Goal: Find specific page/section: Find specific page/section

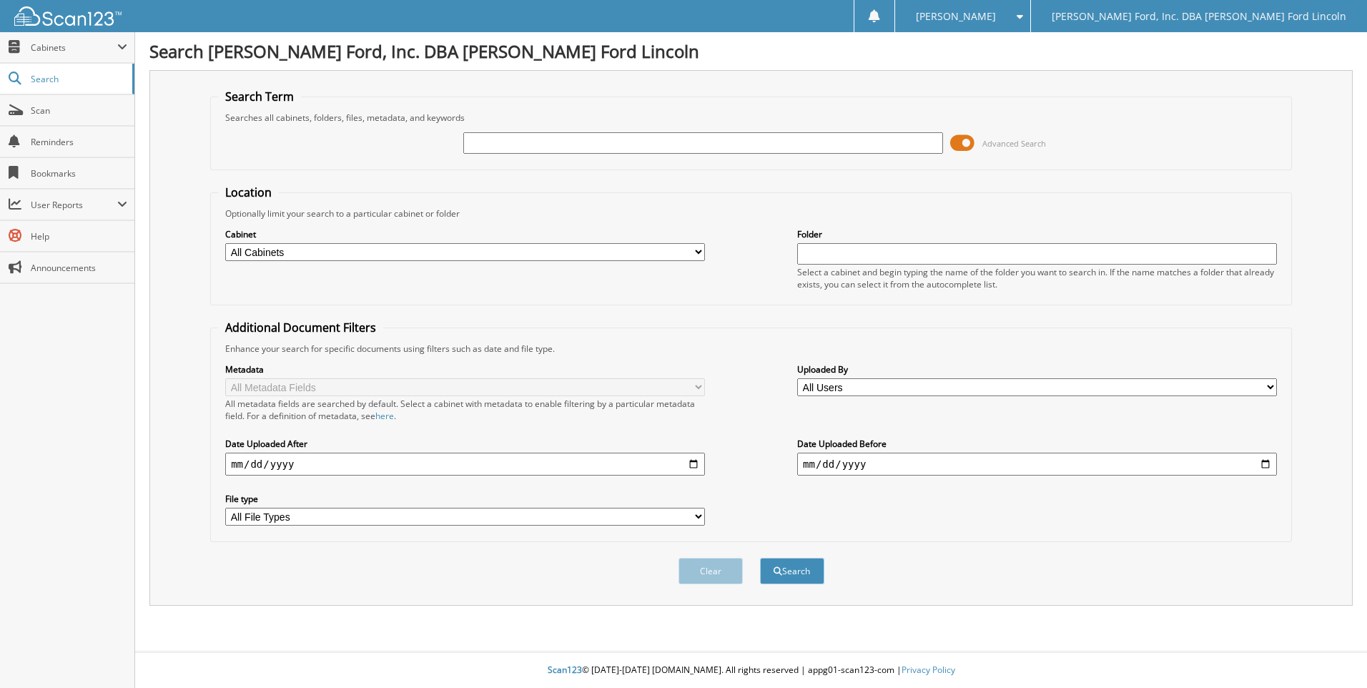
click at [569, 142] on input "text" at bounding box center [703, 142] width 480 height 21
type input "fedex"
click at [760, 557] on button "Search" at bounding box center [792, 570] width 64 height 26
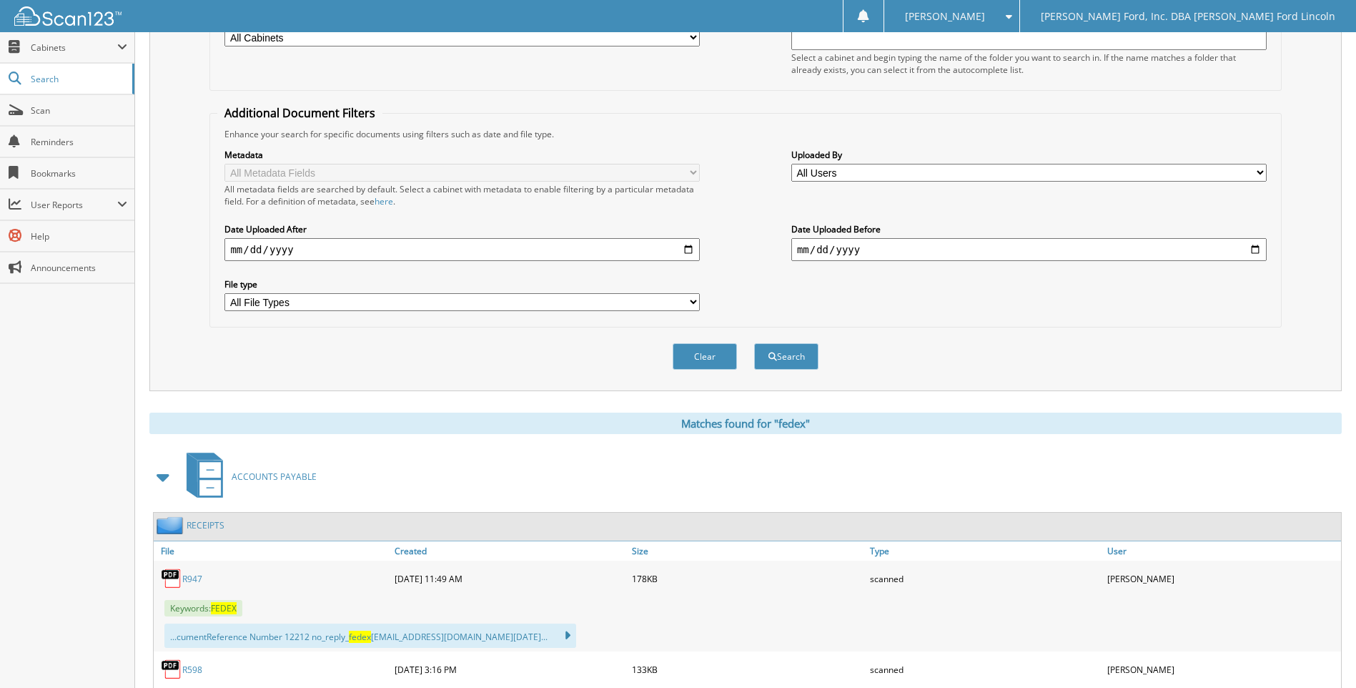
scroll to position [357, 0]
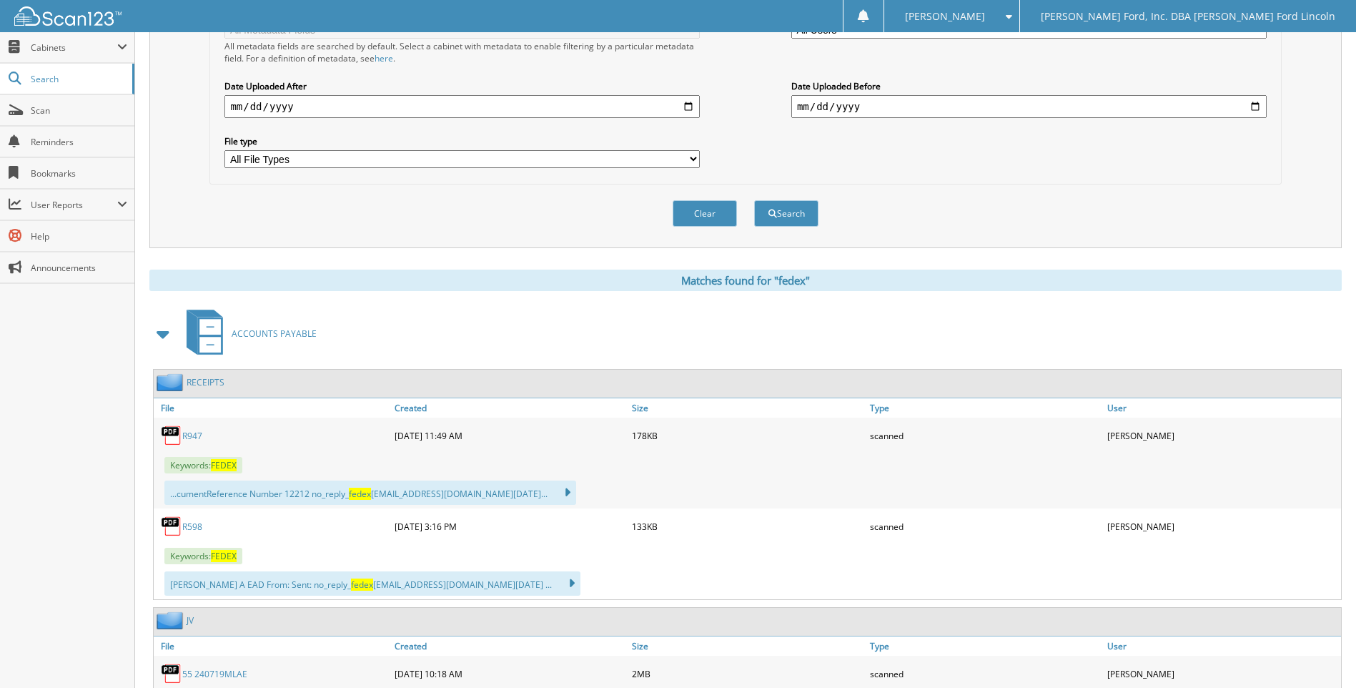
click at [193, 436] on link "R947" at bounding box center [192, 436] width 20 height 12
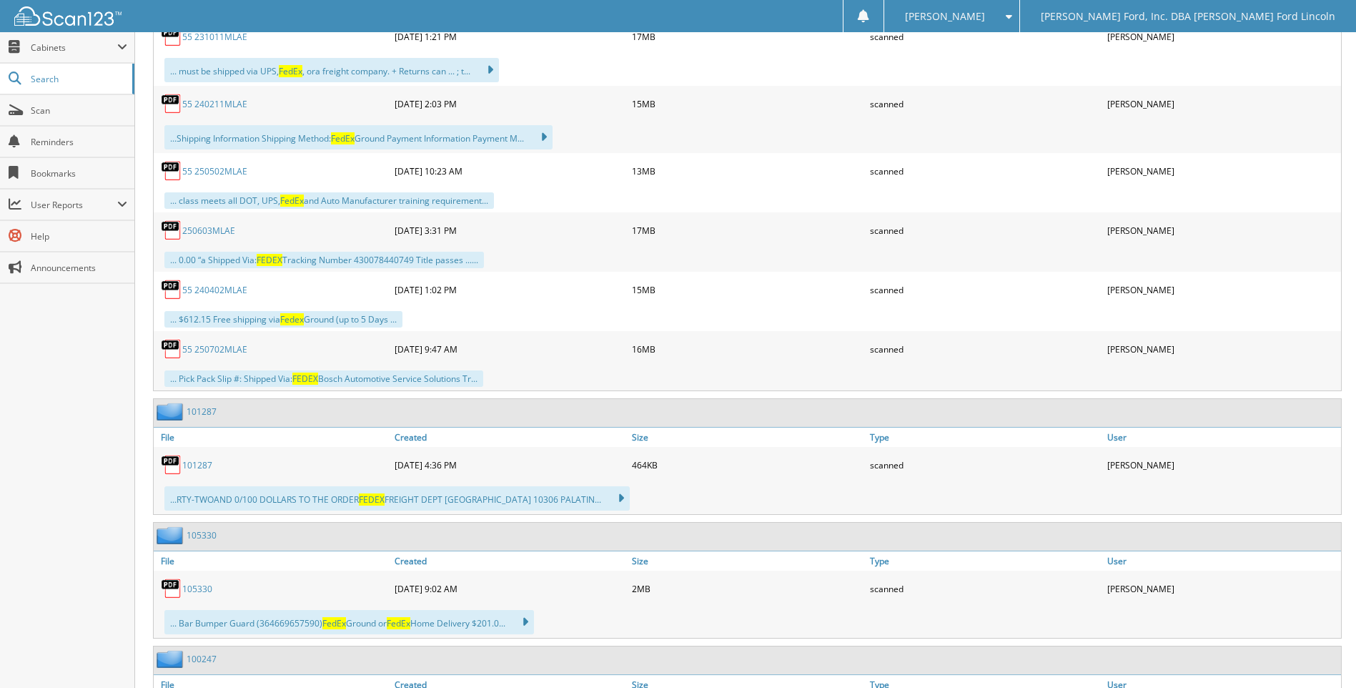
scroll to position [2144, 0]
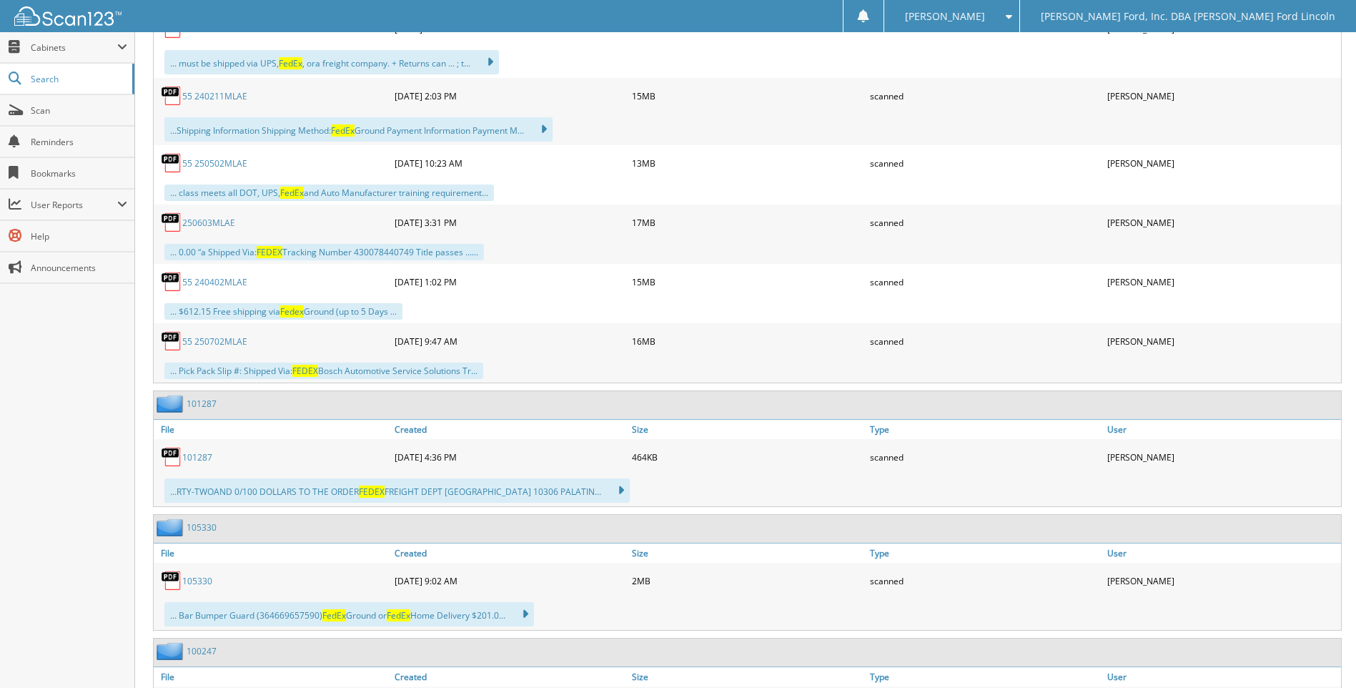
click at [196, 457] on link "101287" at bounding box center [197, 457] width 30 height 12
click at [187, 580] on link "105330" at bounding box center [197, 581] width 30 height 12
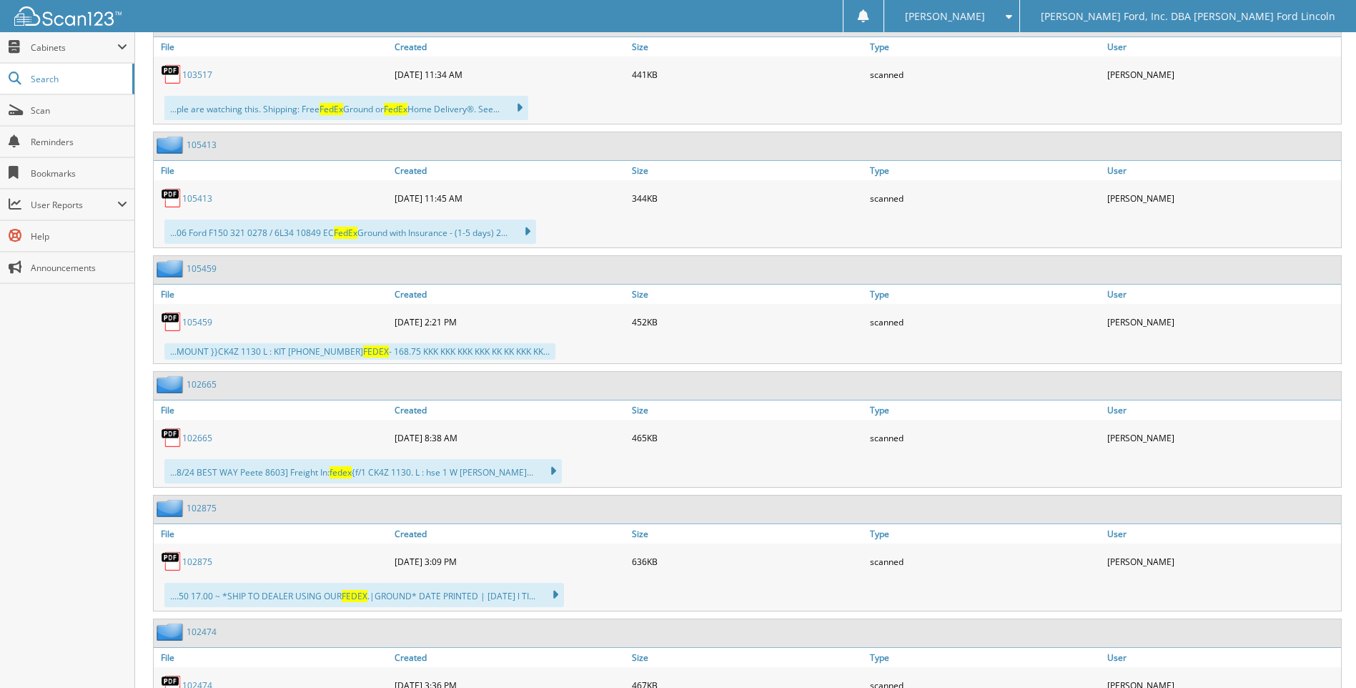
scroll to position [3502, 0]
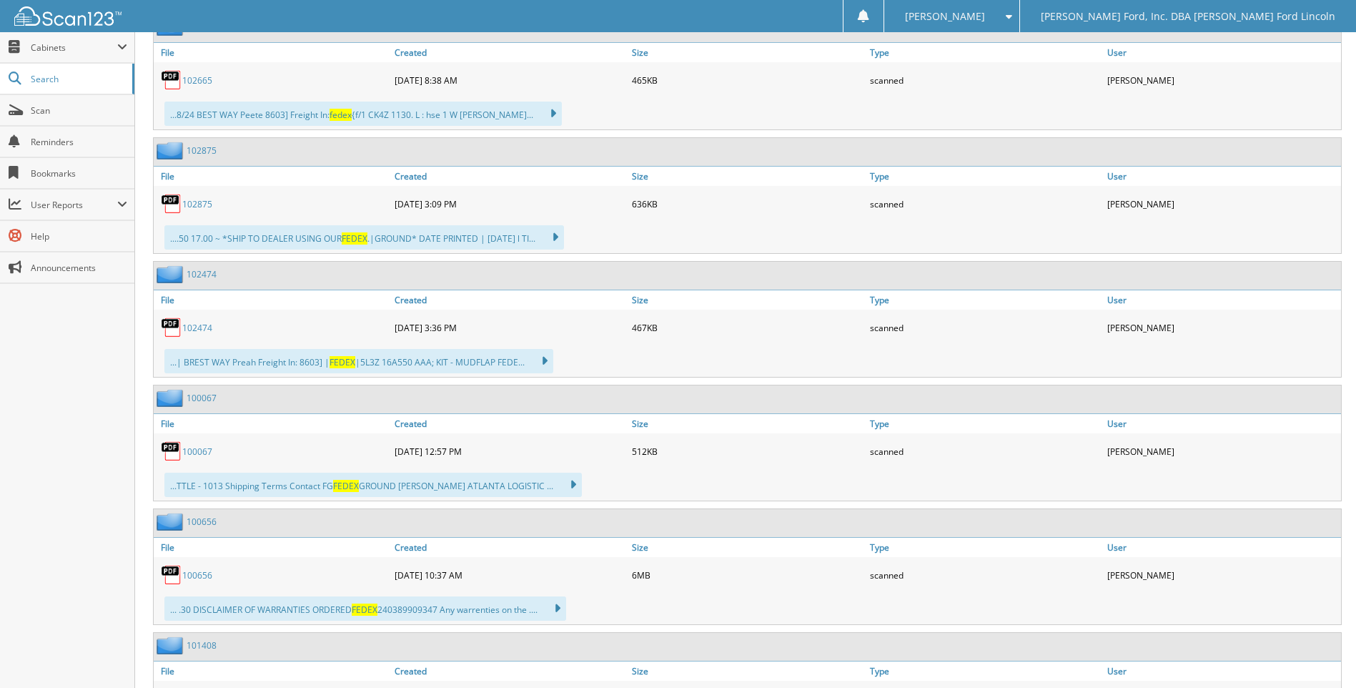
click at [196, 576] on link "100656" at bounding box center [197, 575] width 30 height 12
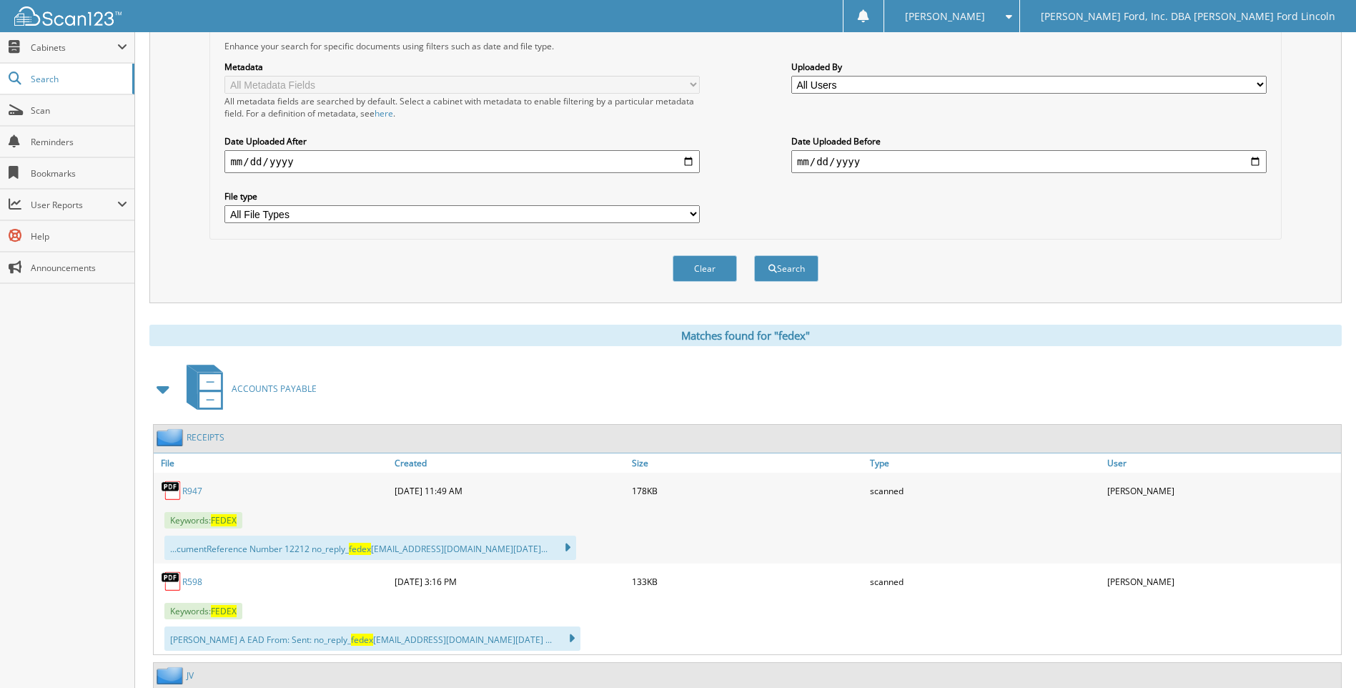
scroll to position [357, 0]
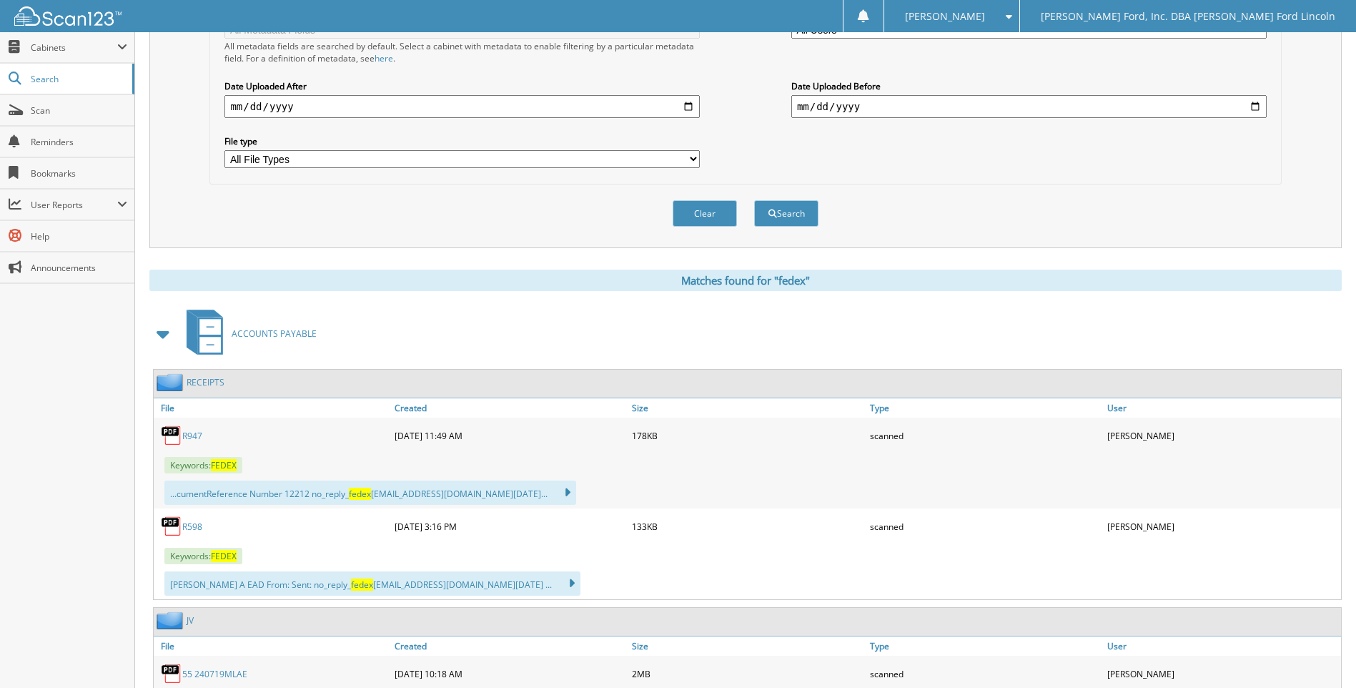
click at [198, 526] on link "R598" at bounding box center [192, 526] width 20 height 12
click at [187, 435] on link "R947" at bounding box center [192, 436] width 20 height 12
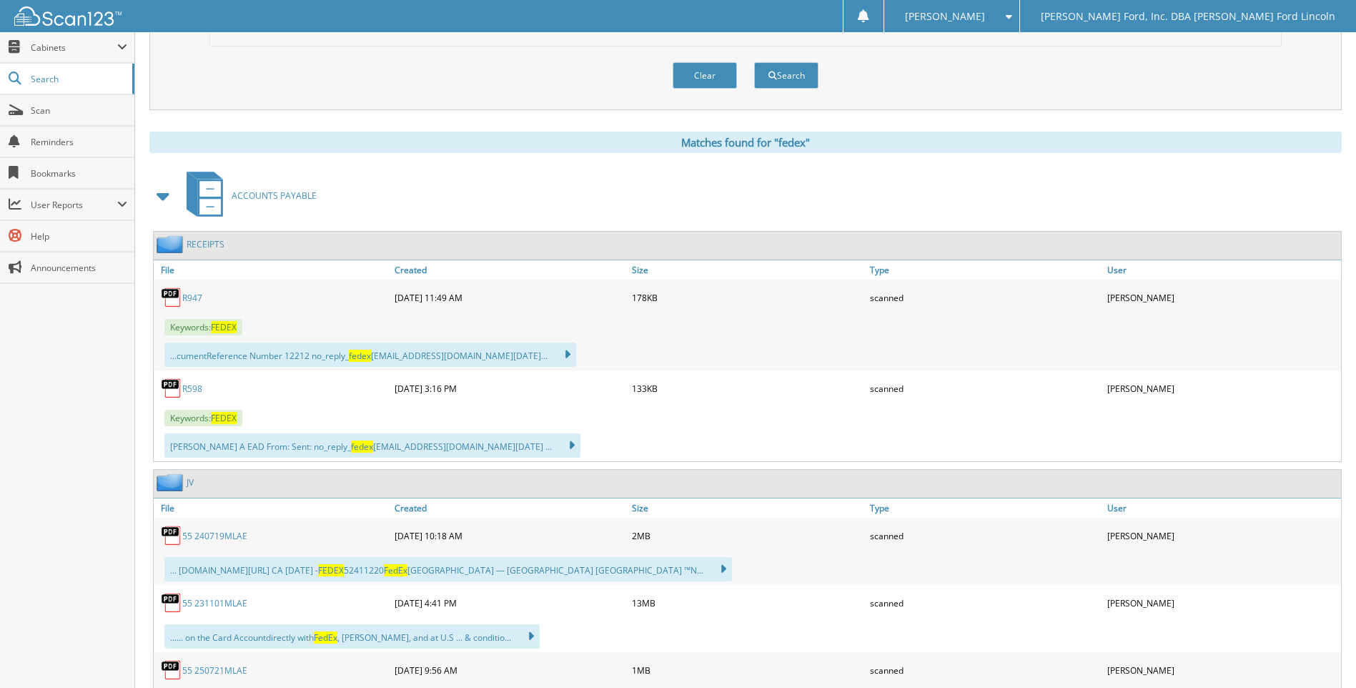
scroll to position [572, 0]
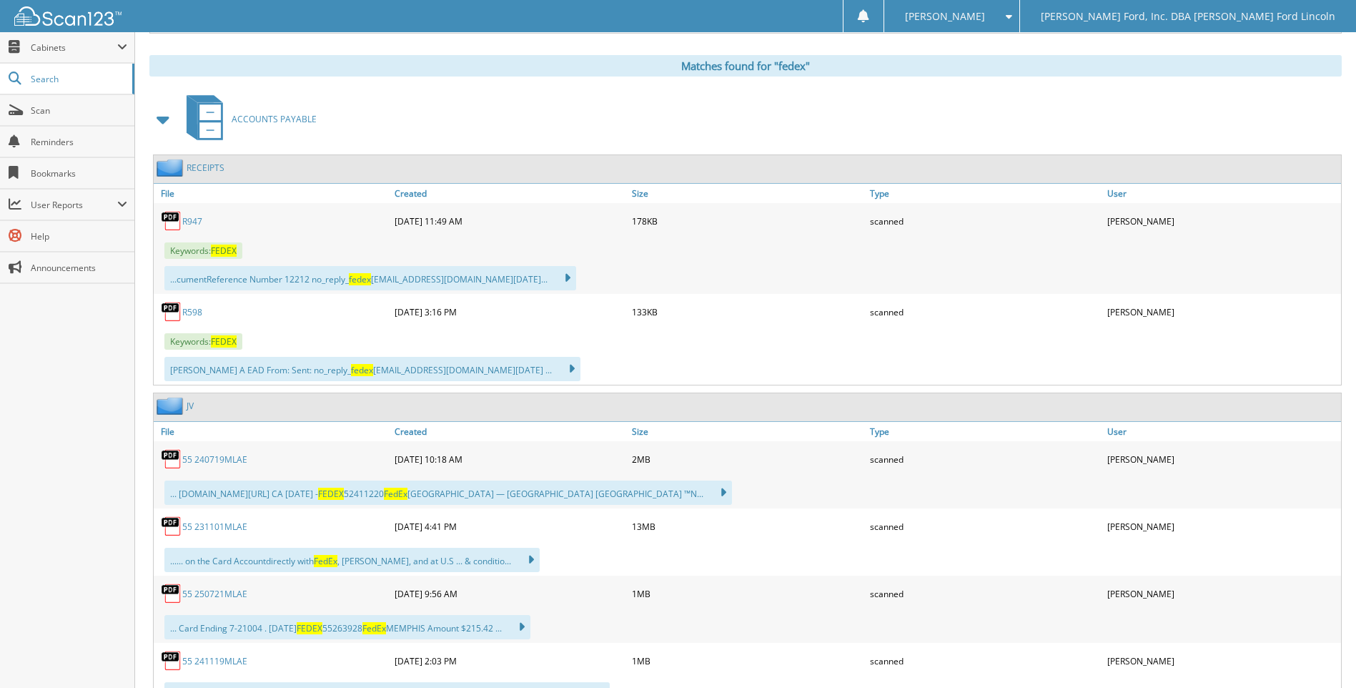
click at [168, 404] on img at bounding box center [172, 406] width 30 height 18
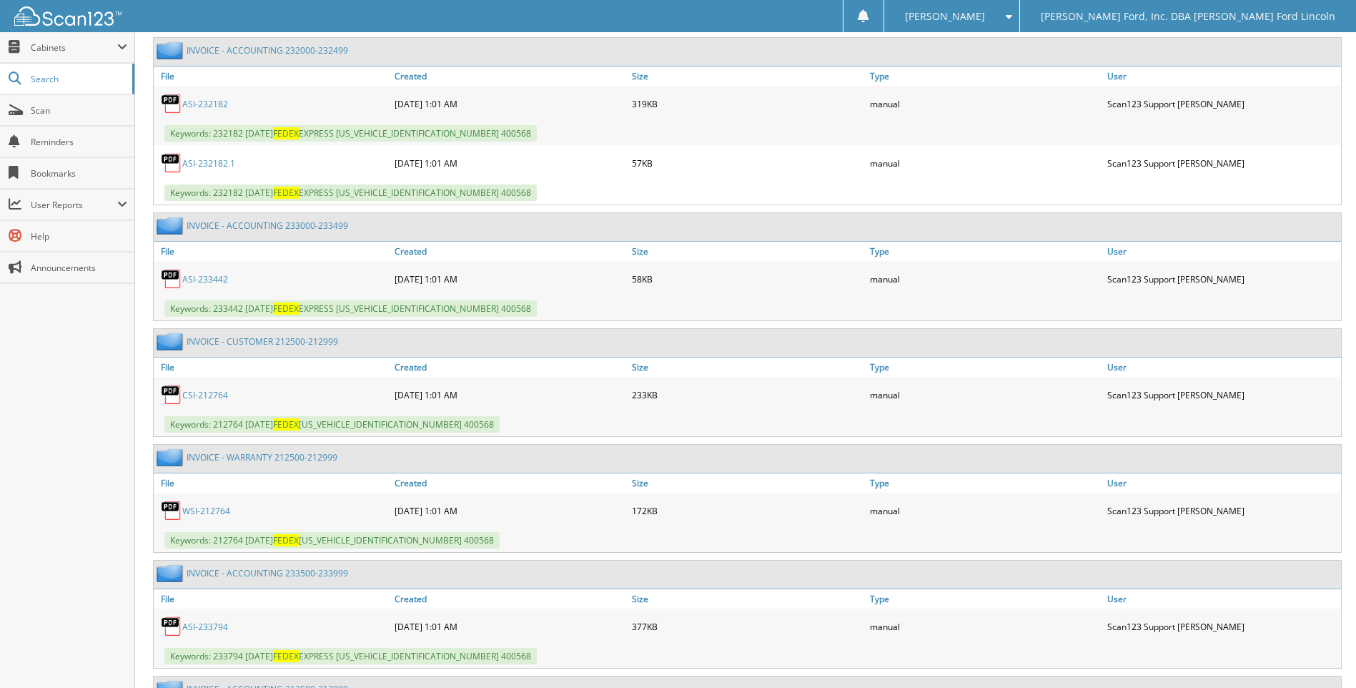
scroll to position [31397, 0]
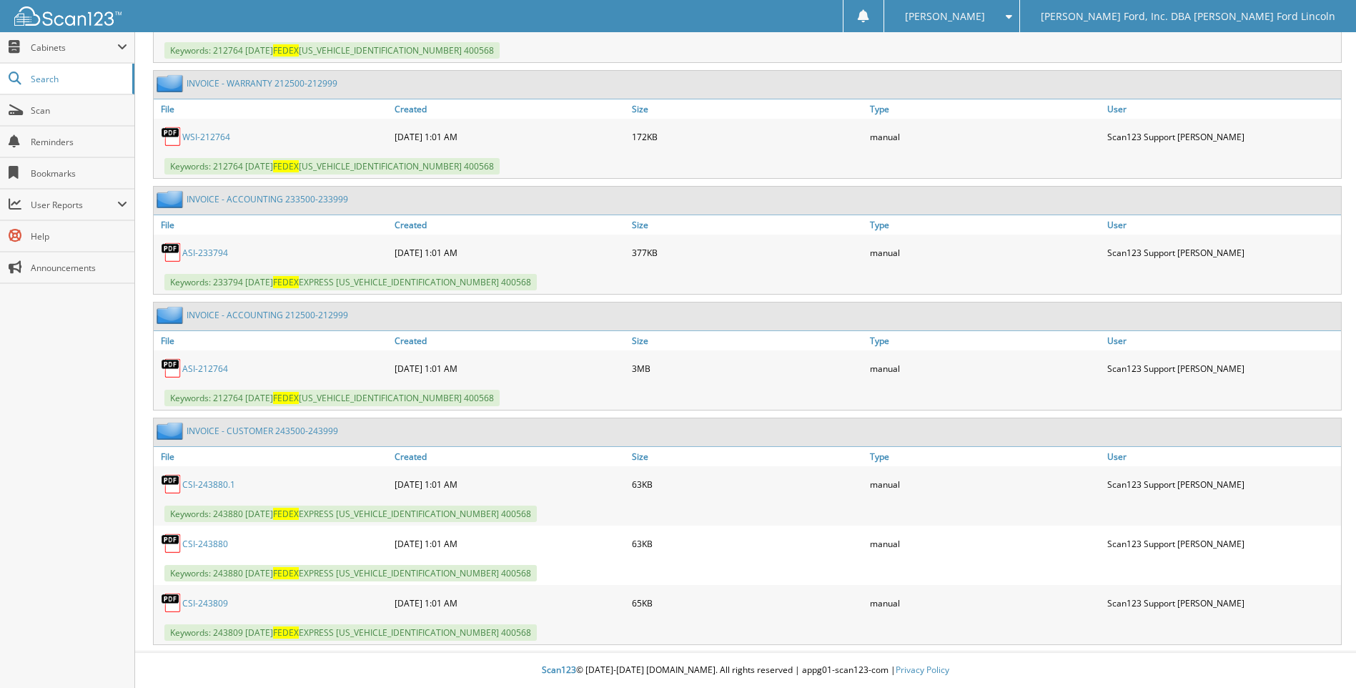
click at [216, 602] on link "CSI-243809" at bounding box center [205, 603] width 46 height 12
click at [218, 605] on link "CSI-243809" at bounding box center [205, 603] width 46 height 12
click at [192, 367] on link "ASI-212764" at bounding box center [205, 368] width 46 height 12
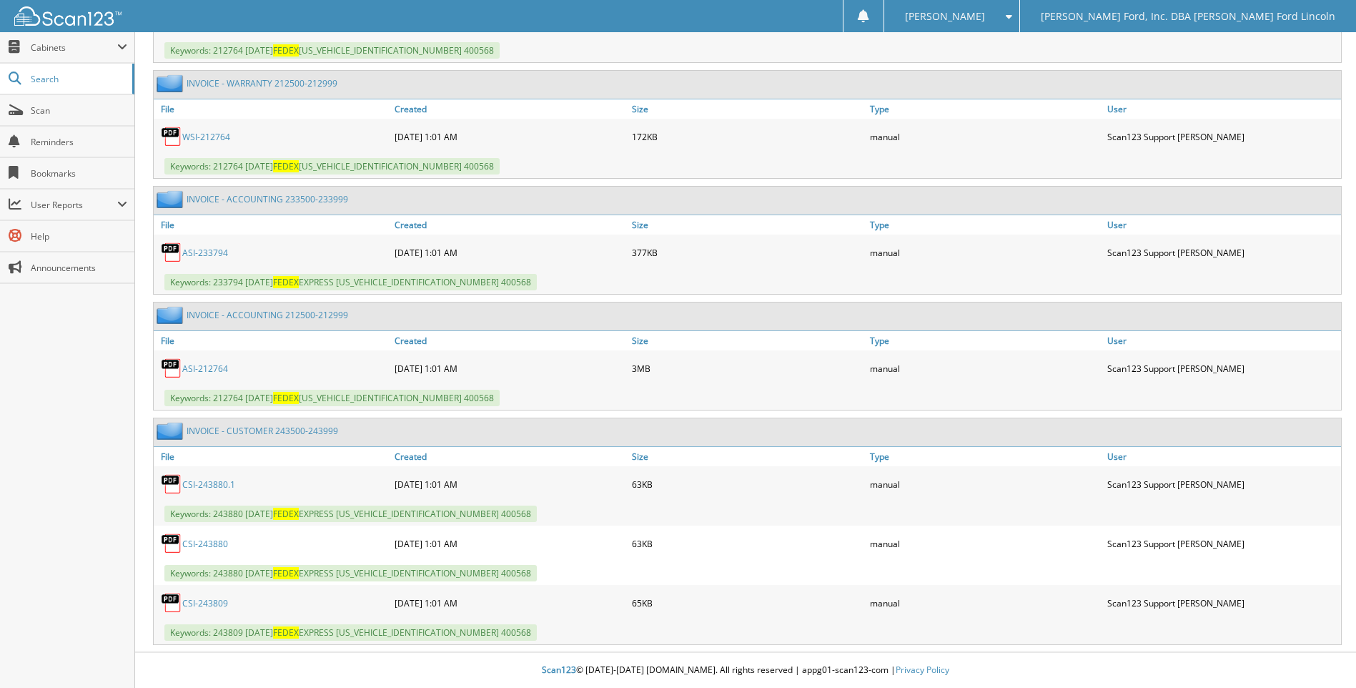
click at [207, 367] on link "ASI-212764" at bounding box center [205, 368] width 46 height 12
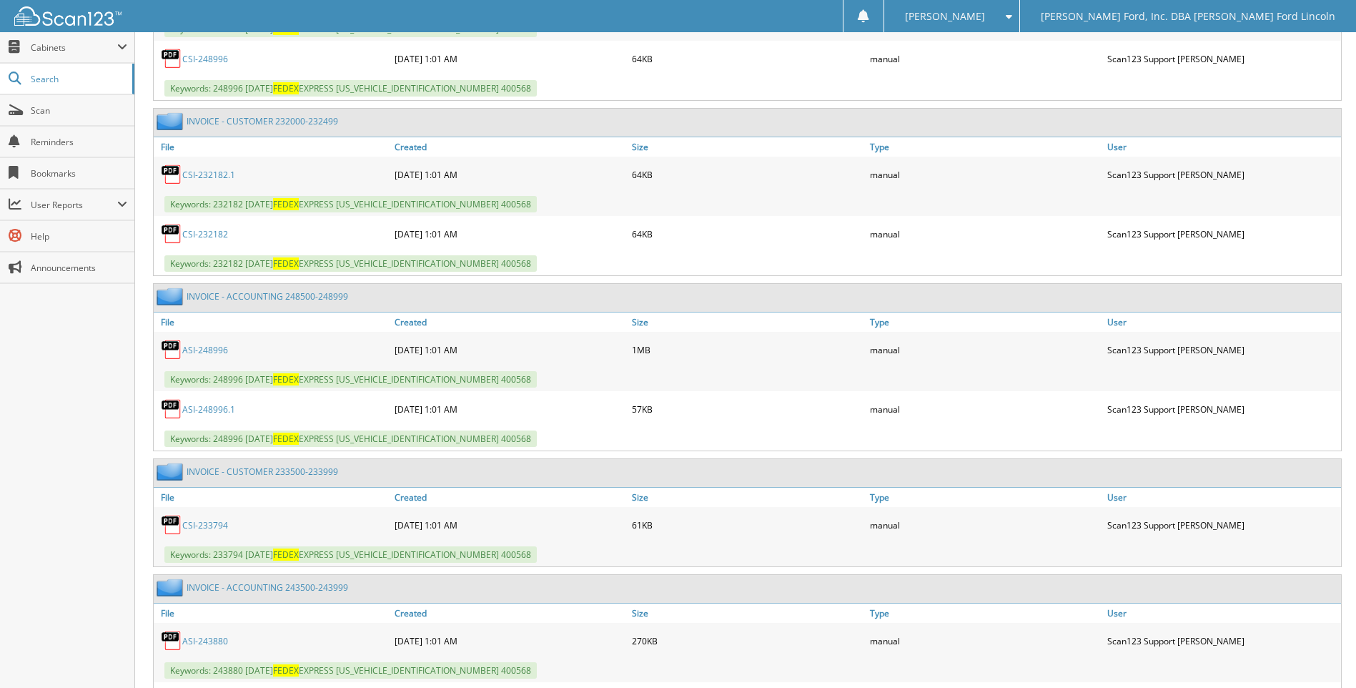
scroll to position [30111, 0]
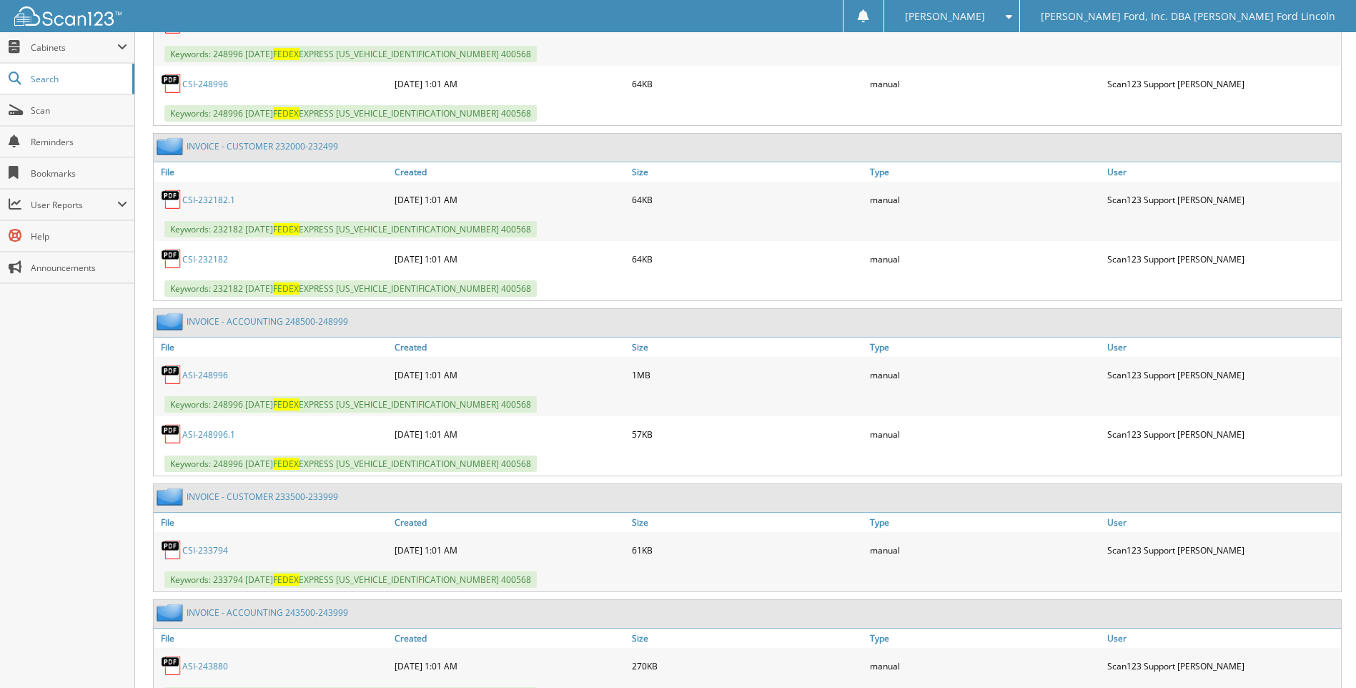
click at [193, 376] on link "ASI-248996" at bounding box center [205, 375] width 46 height 12
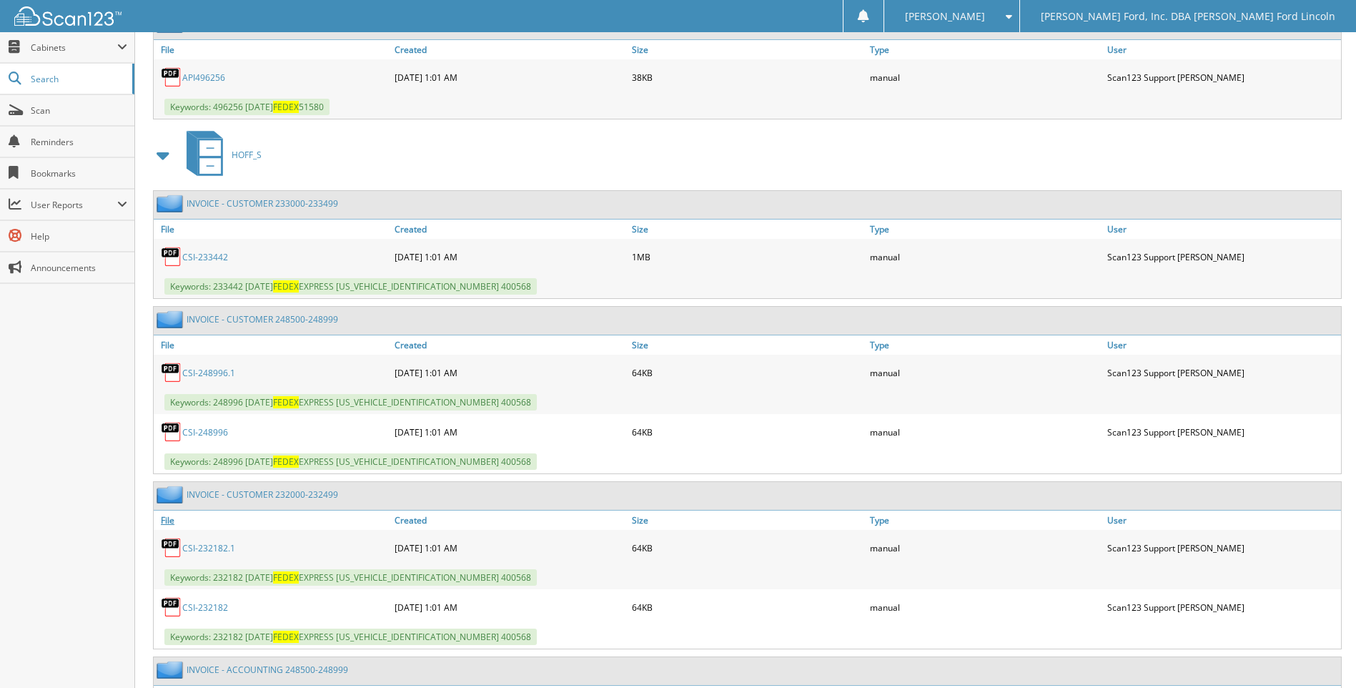
scroll to position [29753, 0]
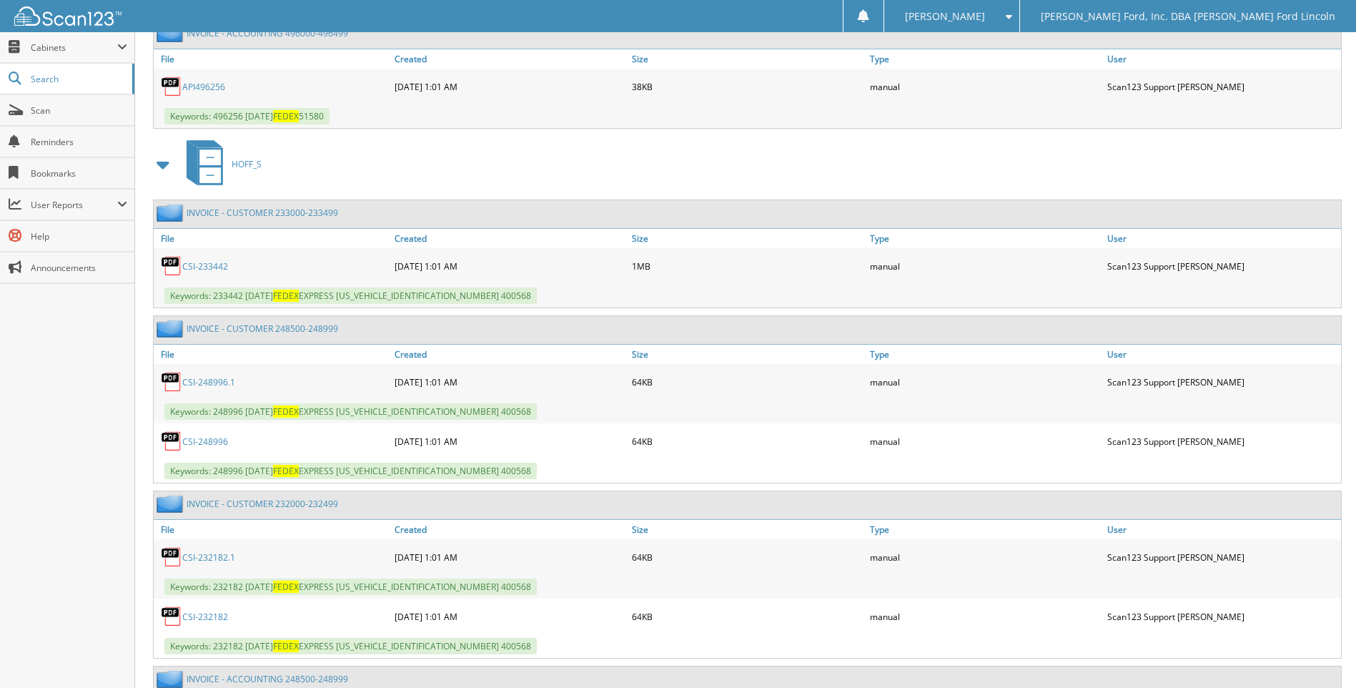
click at [162, 163] on span at bounding box center [164, 165] width 20 height 26
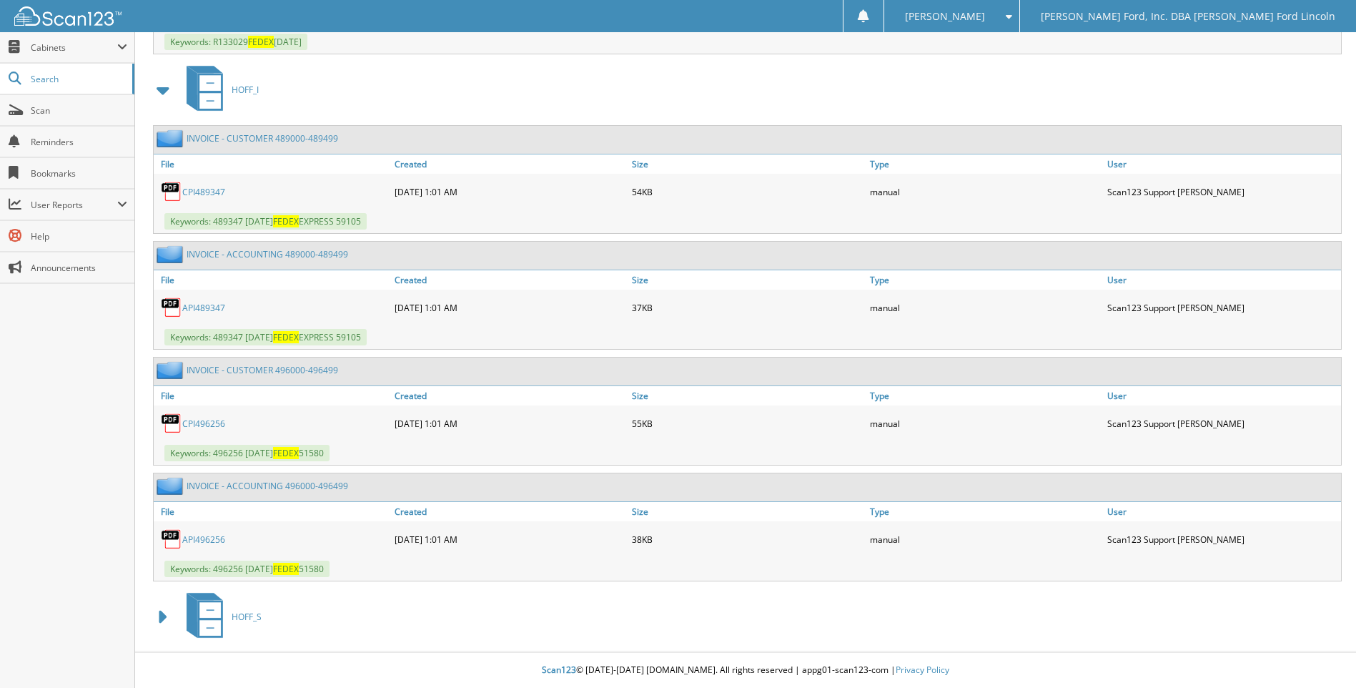
click at [162, 91] on span at bounding box center [164, 90] width 20 height 26
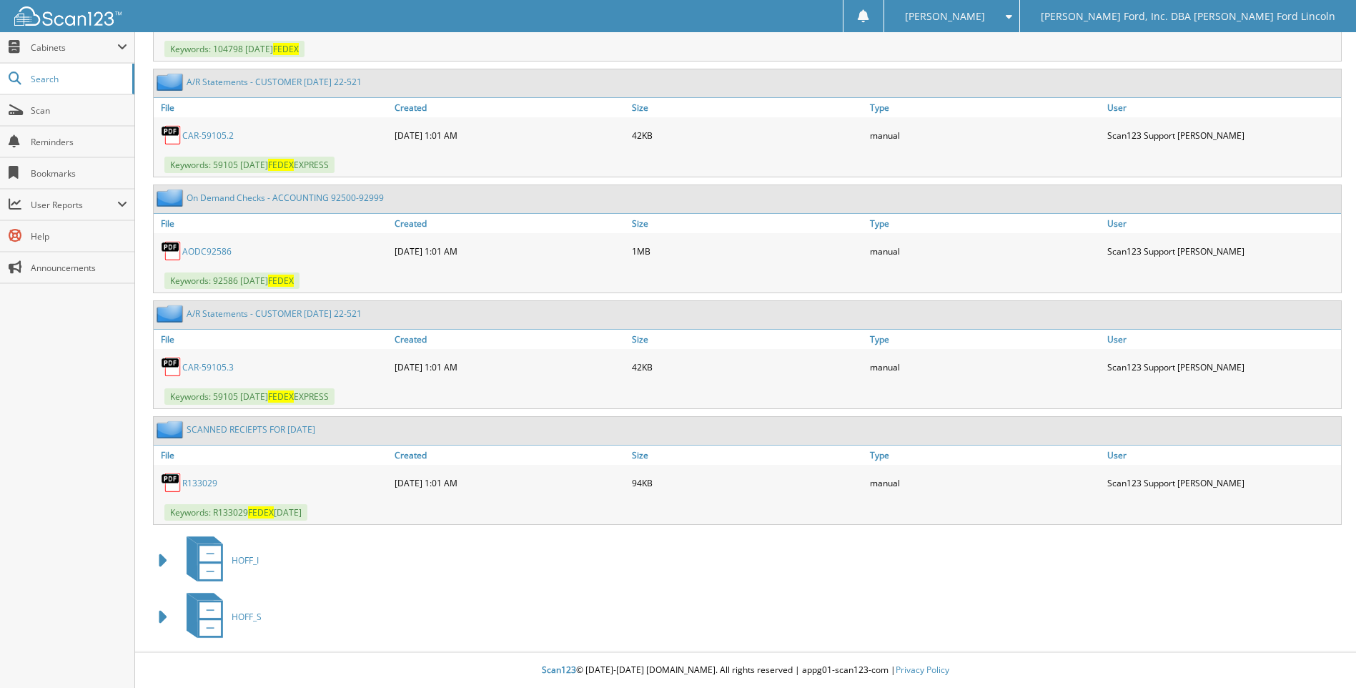
click at [199, 480] on link "R133029" at bounding box center [199, 483] width 35 height 12
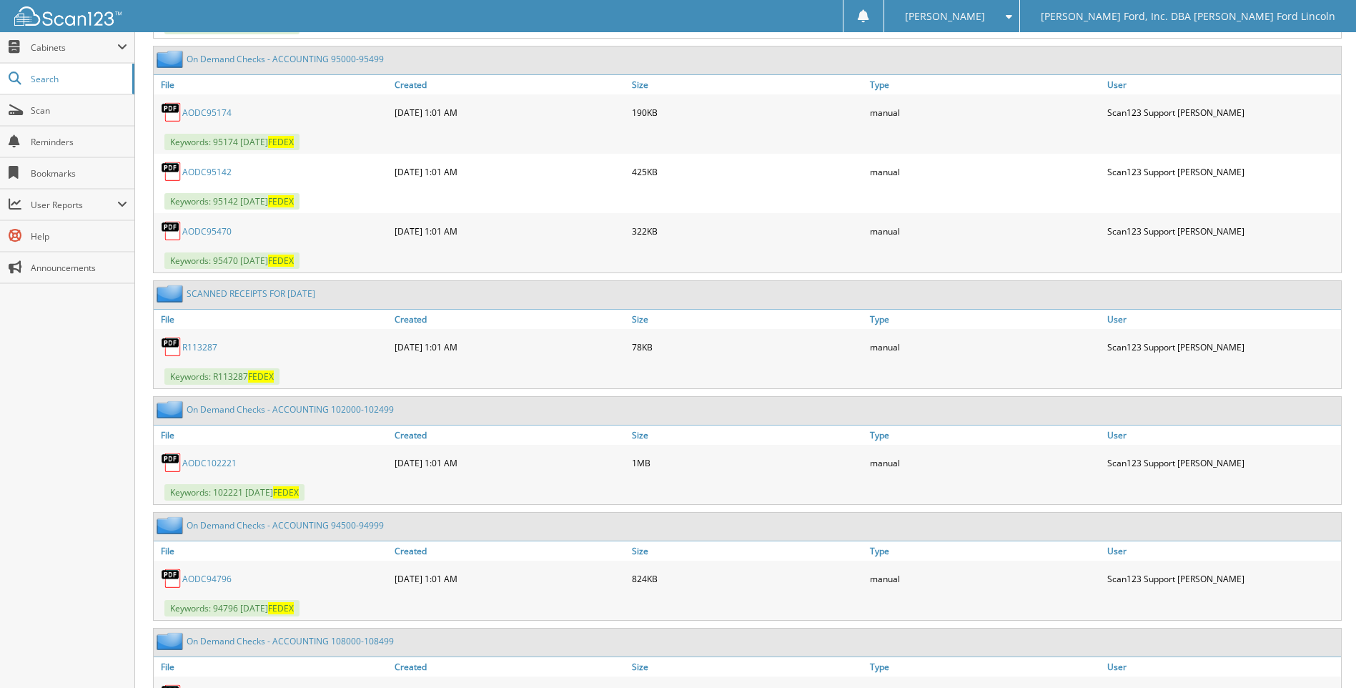
scroll to position [27759, 0]
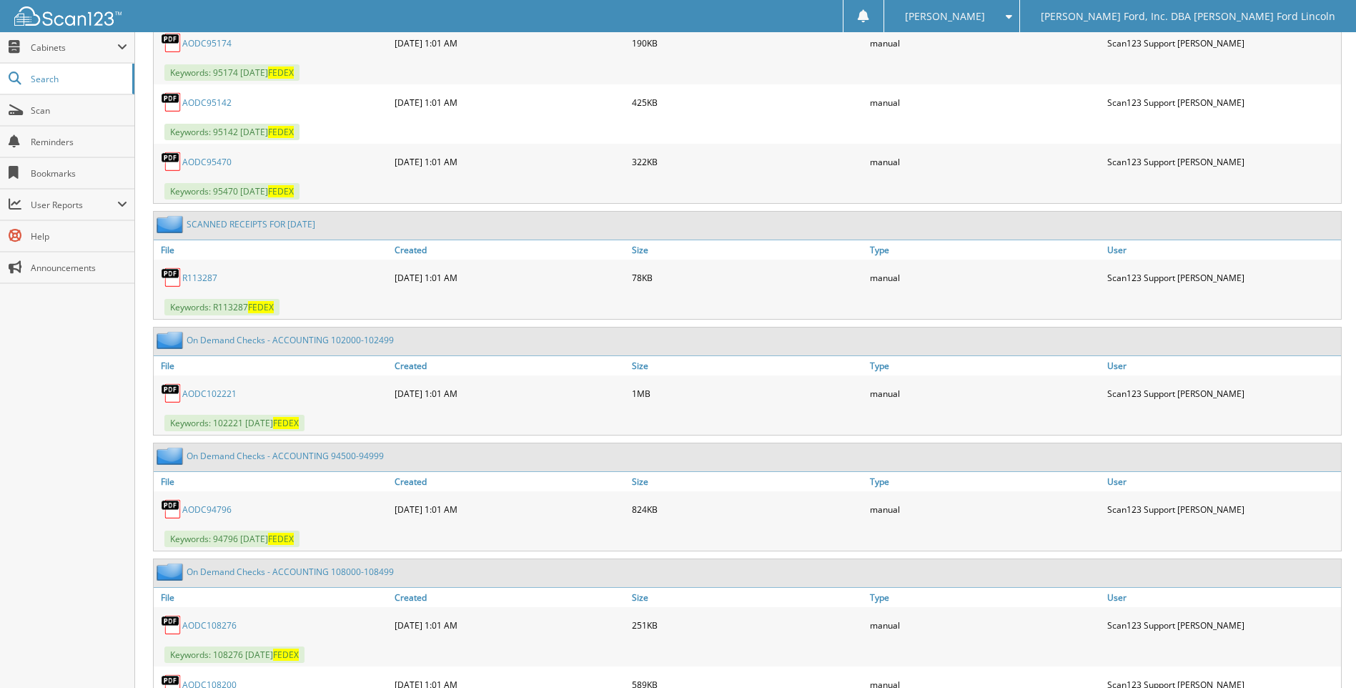
click at [192, 393] on link "AODC102221" at bounding box center [209, 393] width 54 height 12
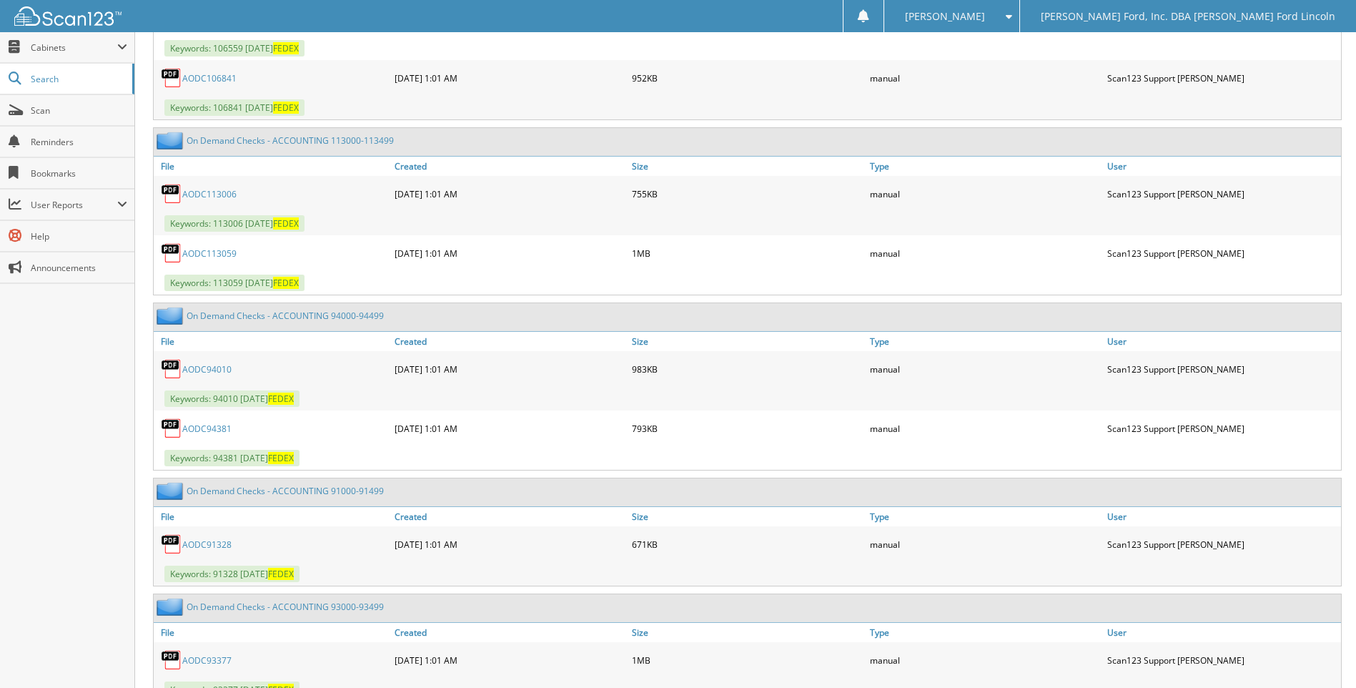
scroll to position [26544, 0]
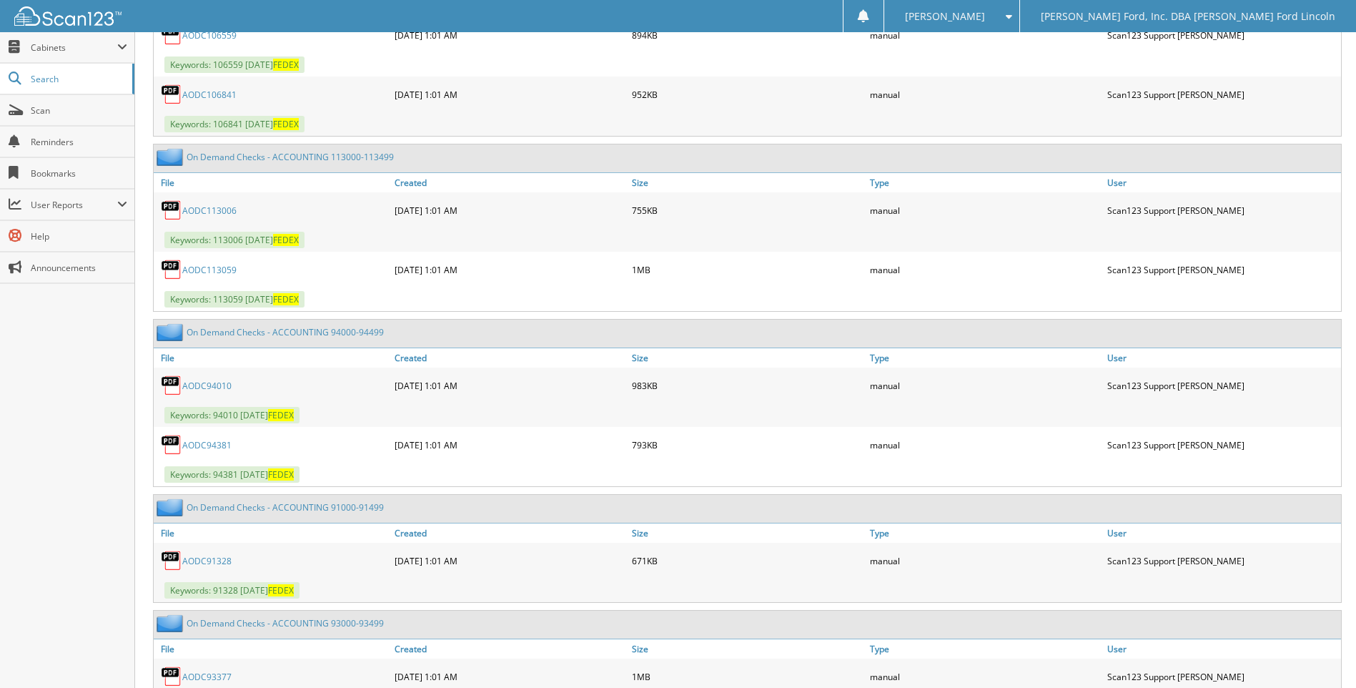
click at [210, 269] on link "AODC113059" at bounding box center [209, 270] width 54 height 12
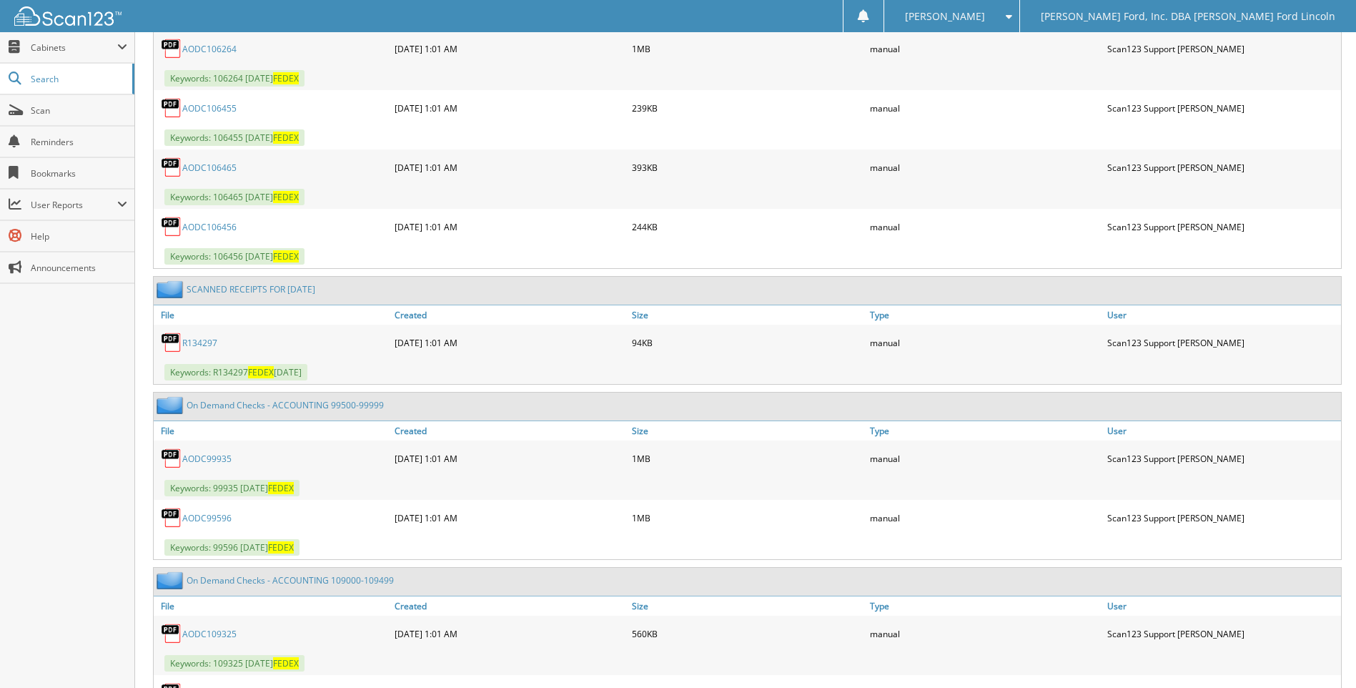
scroll to position [25544, 0]
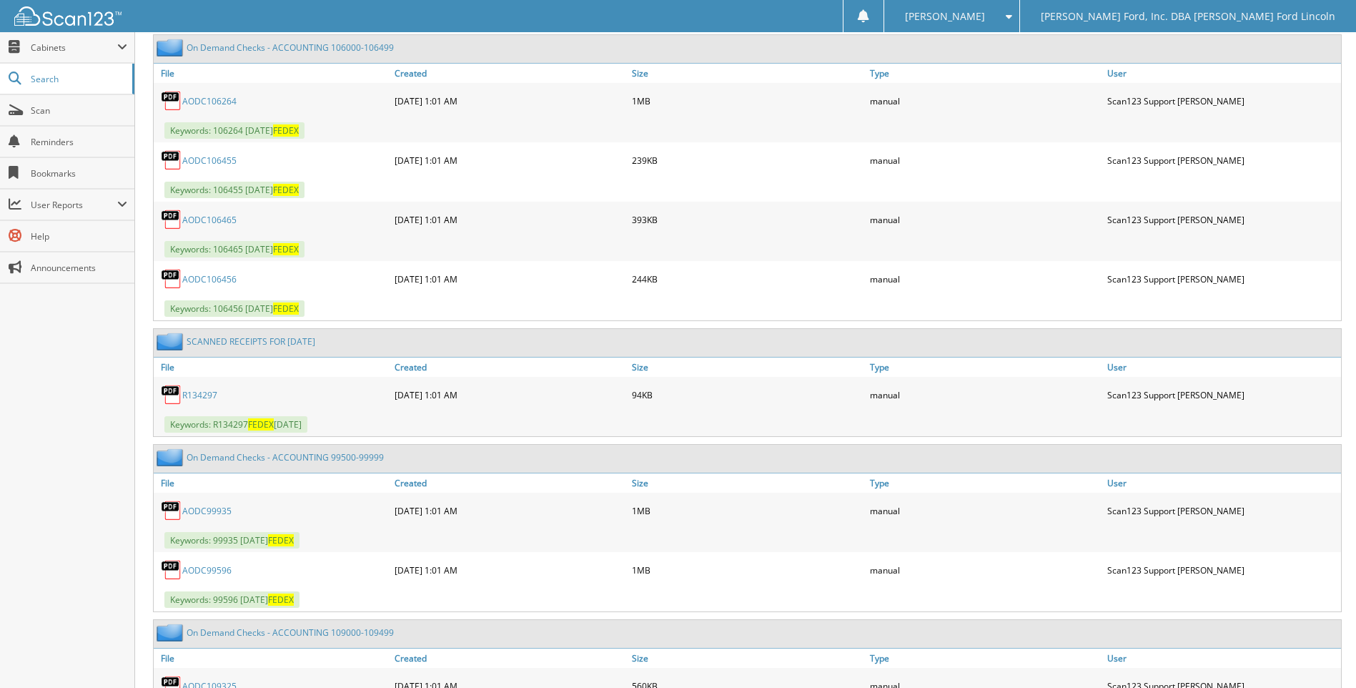
click at [212, 103] on link "AODC106264" at bounding box center [209, 101] width 54 height 12
